Goal: Task Accomplishment & Management: Complete application form

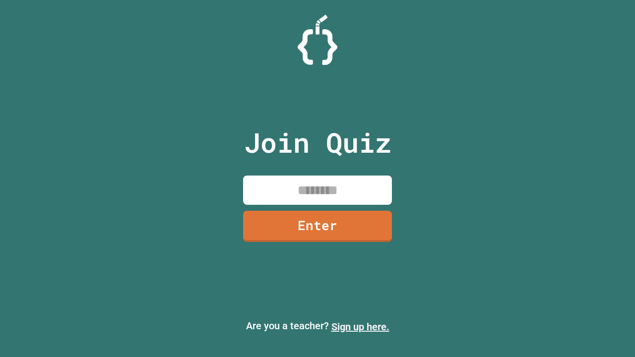
click at [360, 327] on link "Sign up here." at bounding box center [360, 327] width 58 height 12
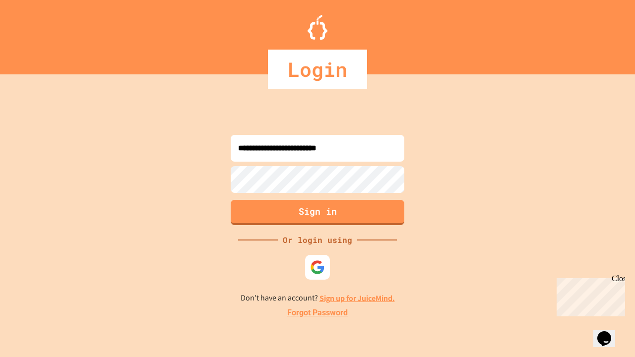
type input "**********"
